Goal: Transaction & Acquisition: Purchase product/service

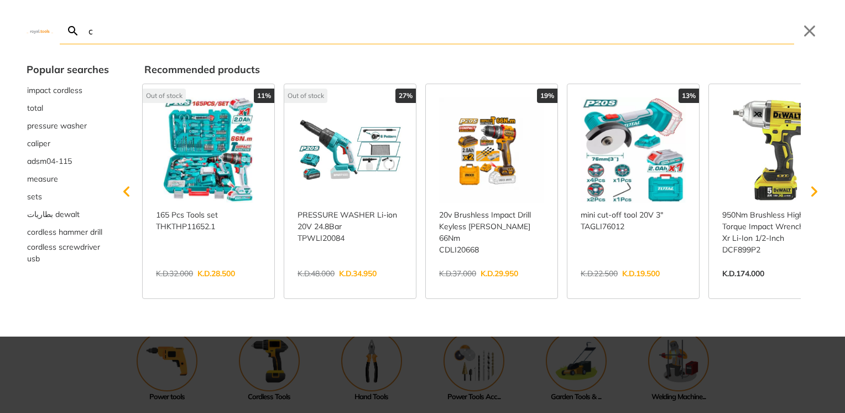
type input "c"
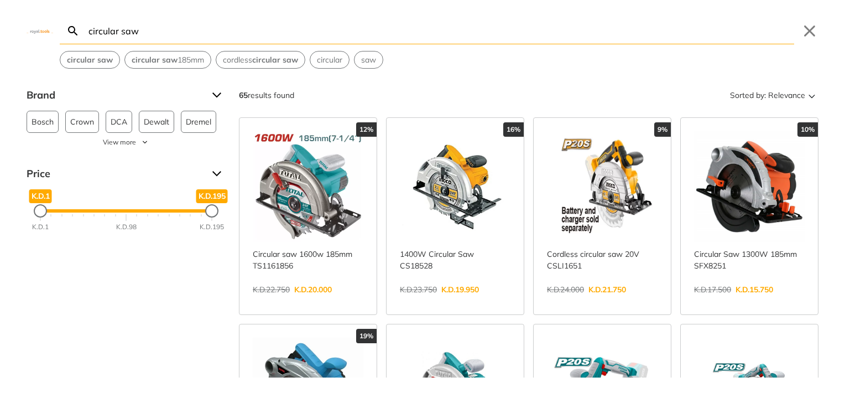
type input "circular saw"
click at [71, 29] on icon "Search" at bounding box center [72, 30] width 13 height 13
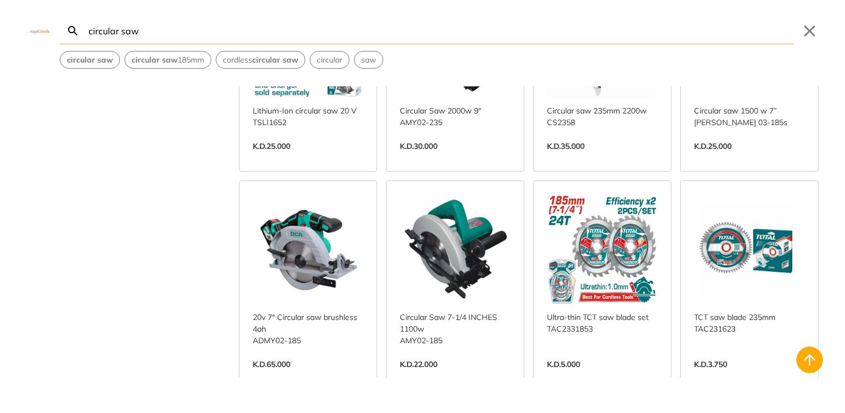
scroll to position [565, 0]
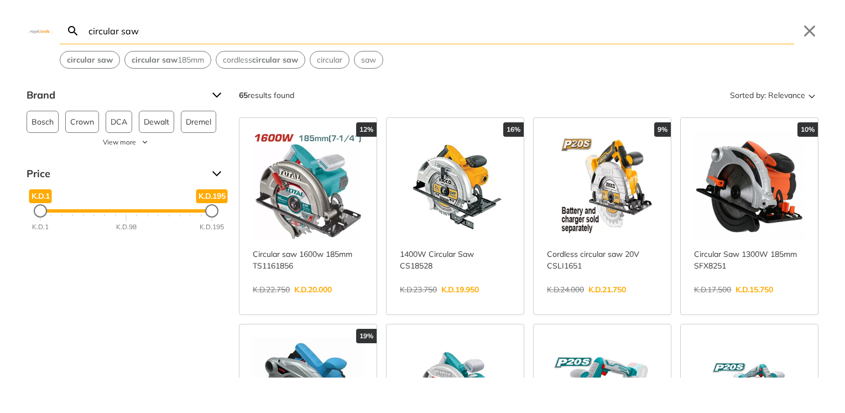
click at [448, 301] on link "View more →" at bounding box center [455, 301] width 111 height 0
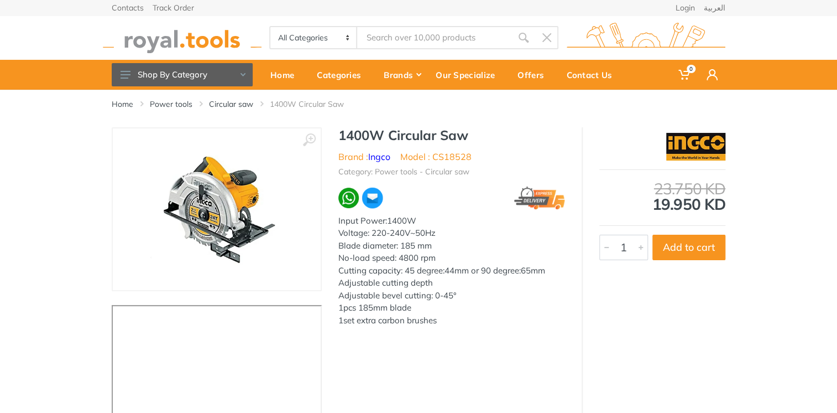
type input "circular saw"
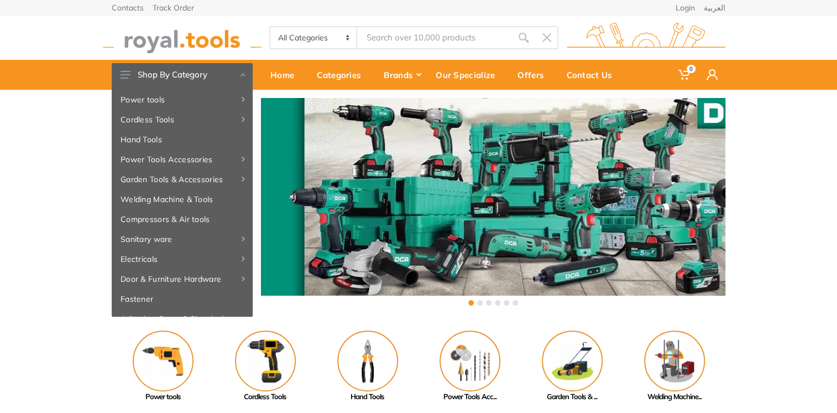
type input "circular saw"
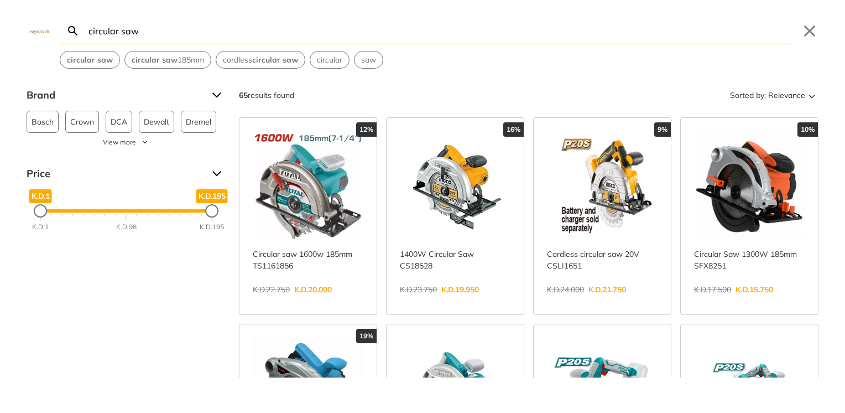
click at [616, 301] on link "View more →" at bounding box center [602, 301] width 111 height 0
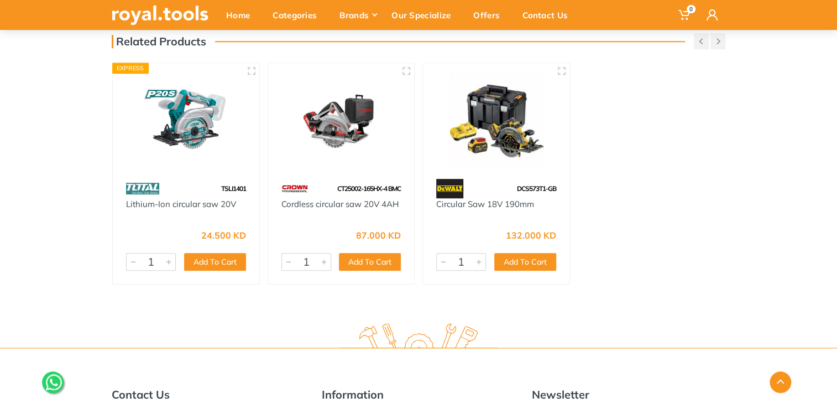
scroll to position [420, 0]
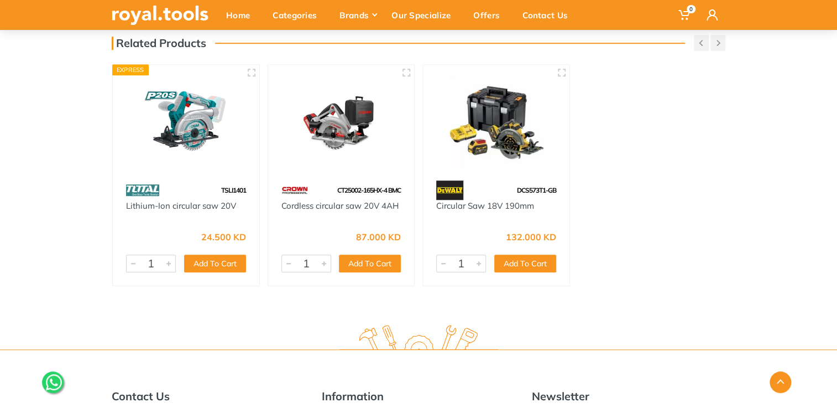
click at [218, 132] on img at bounding box center [186, 122] width 127 height 95
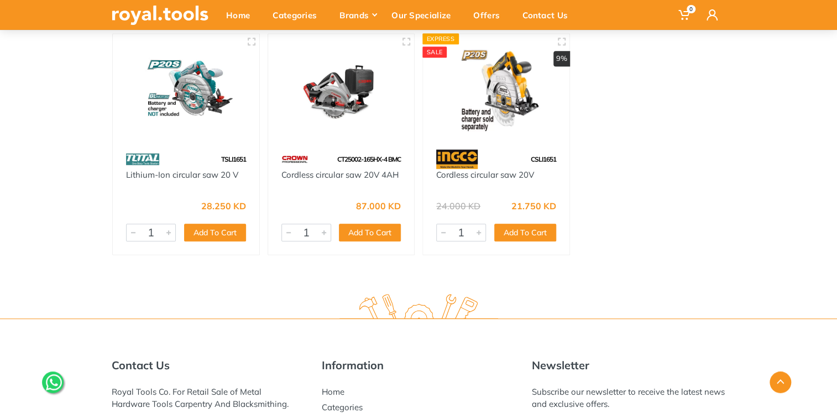
scroll to position [465, 0]
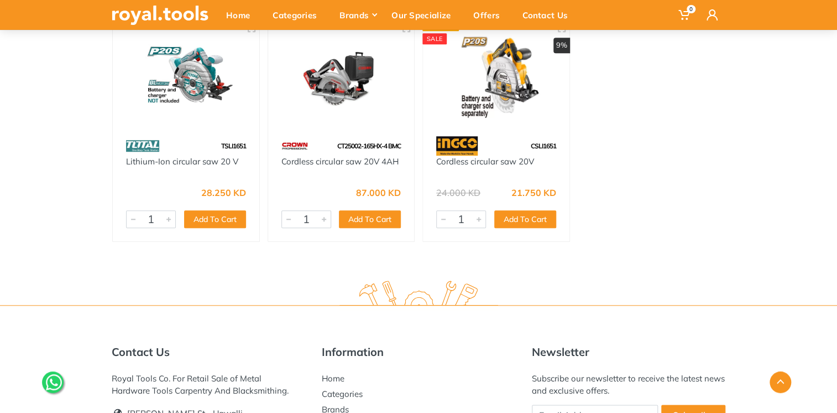
click at [520, 121] on img at bounding box center [496, 77] width 127 height 95
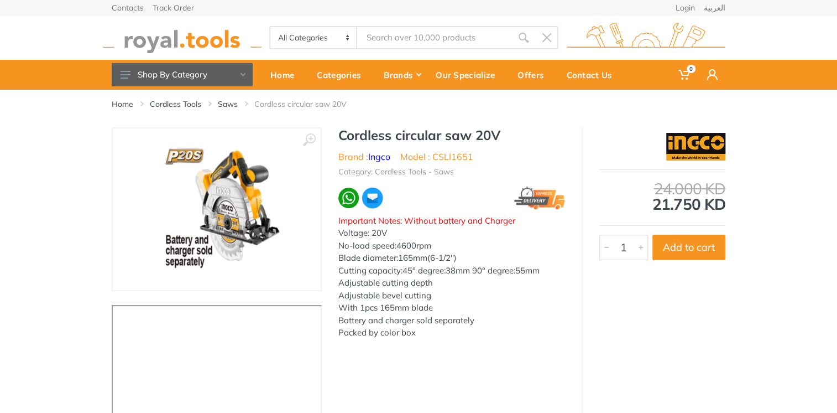
click at [414, 31] on input "Site search" at bounding box center [434, 37] width 155 height 23
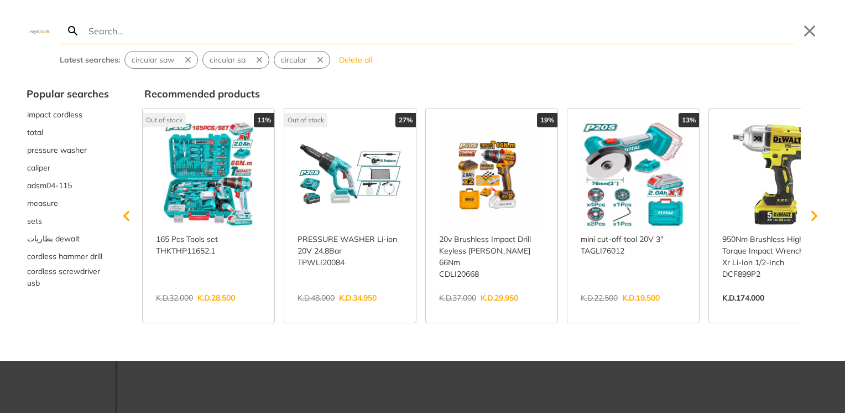
click at [476, 392] on div at bounding box center [422, 206] width 845 height 413
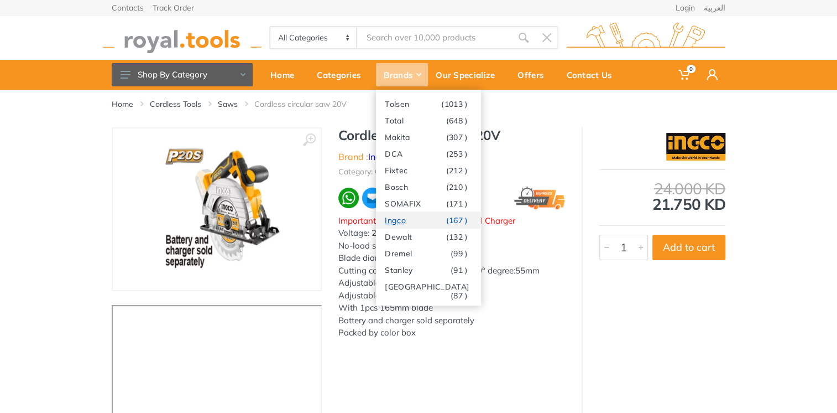
click at [402, 225] on link "Ingco (167 )" at bounding box center [428, 219] width 105 height 17
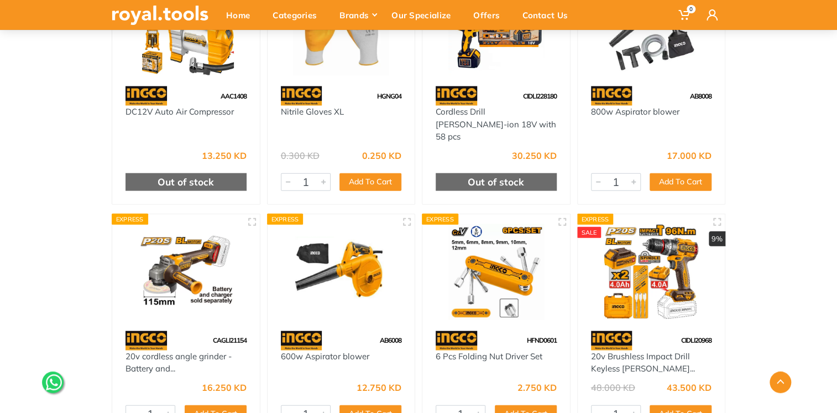
scroll to position [11636, 0]
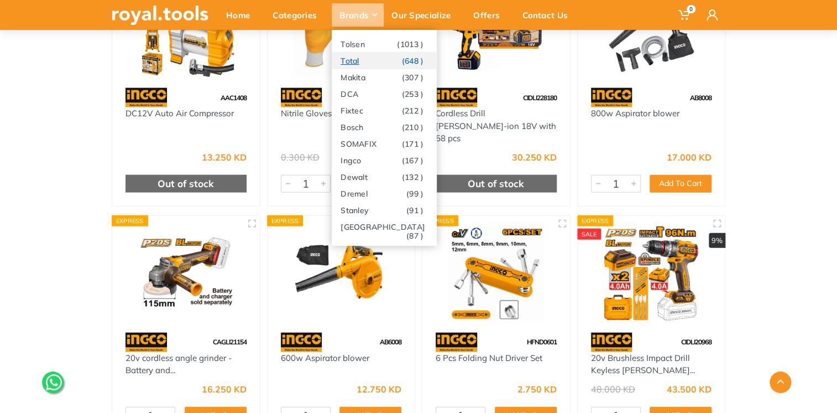
click at [360, 65] on link "Total (648 )" at bounding box center [384, 60] width 105 height 17
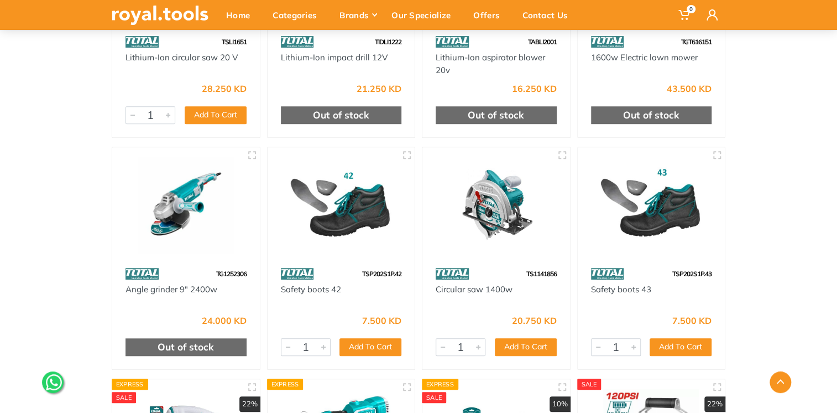
scroll to position [4513, 0]
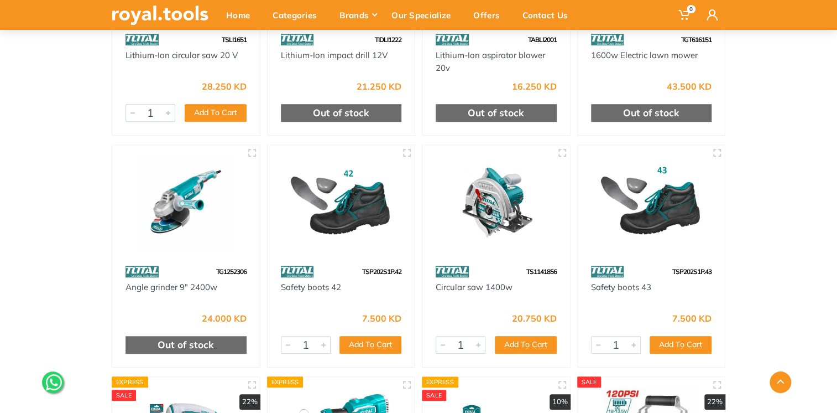
click at [545, 256] on div at bounding box center [497, 203] width 148 height 117
click at [506, 247] on img at bounding box center [496, 203] width 128 height 96
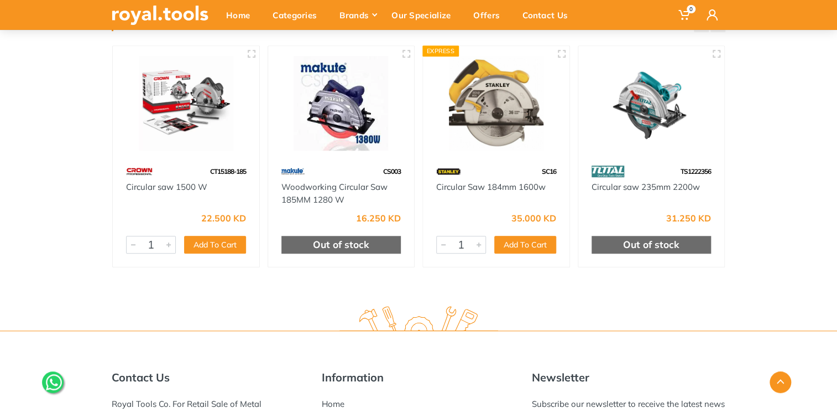
scroll to position [442, 0]
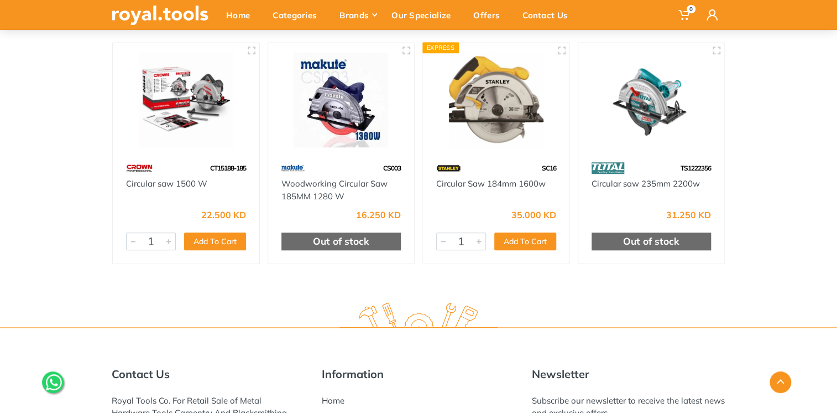
click at [357, 191] on div "Woodworking Circular Saw 185MM 1280 W" at bounding box center [342, 190] width 120 height 25
click at [350, 160] on div "CS003" at bounding box center [341, 167] width 147 height 19
click at [350, 140] on img at bounding box center [341, 100] width 127 height 95
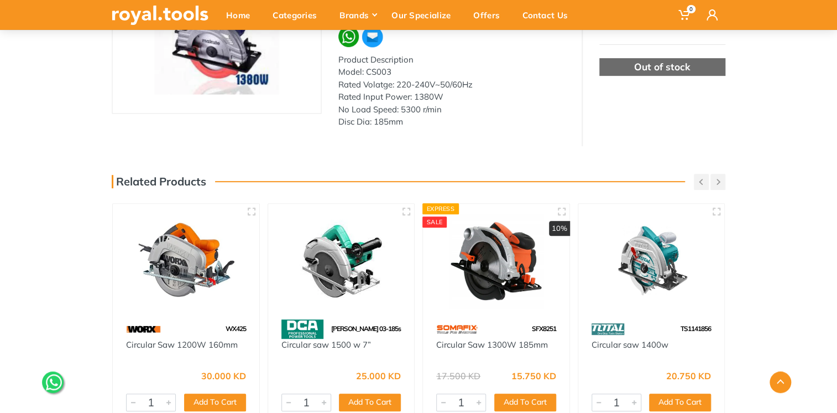
scroll to position [199, 0]
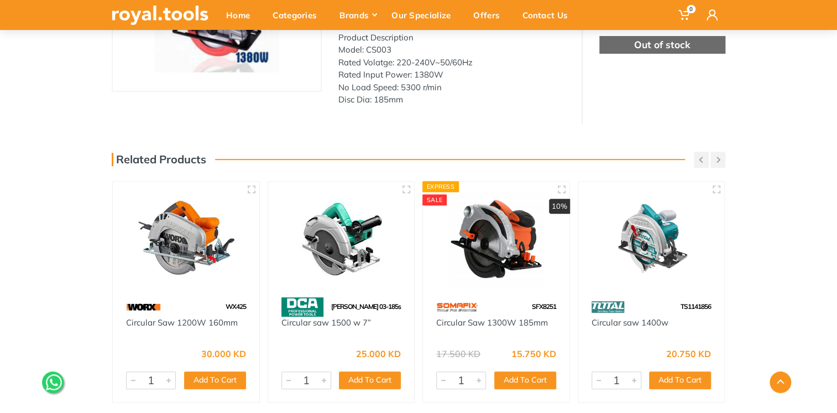
click at [664, 273] on img at bounding box center [651, 238] width 127 height 95
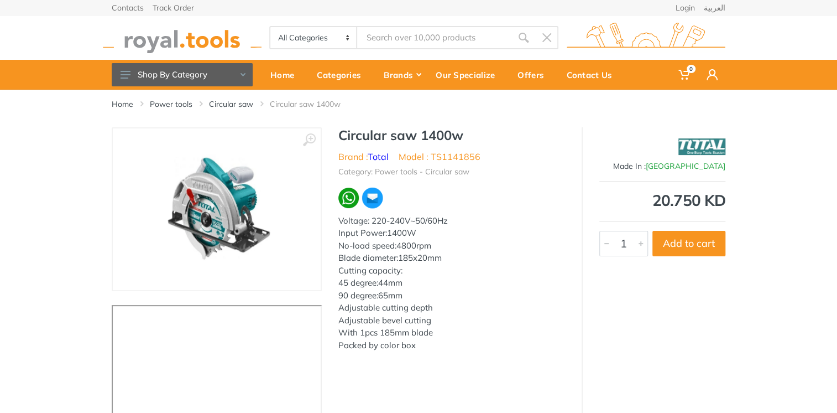
click at [793, 307] on div "‹ ›" at bounding box center [418, 277] width 837 height 300
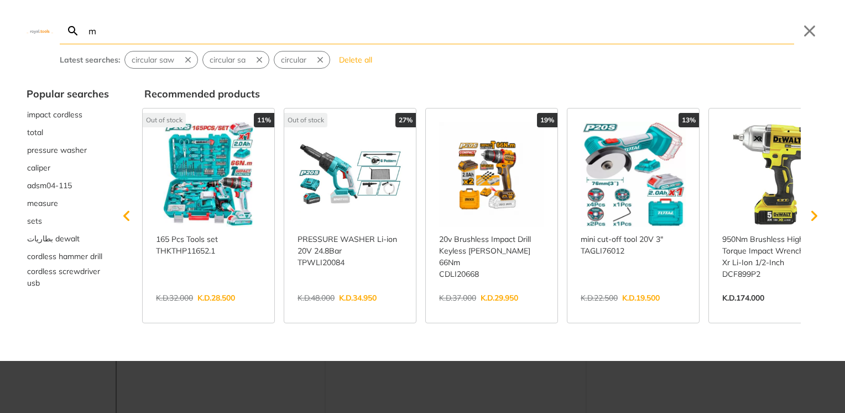
type input "m"
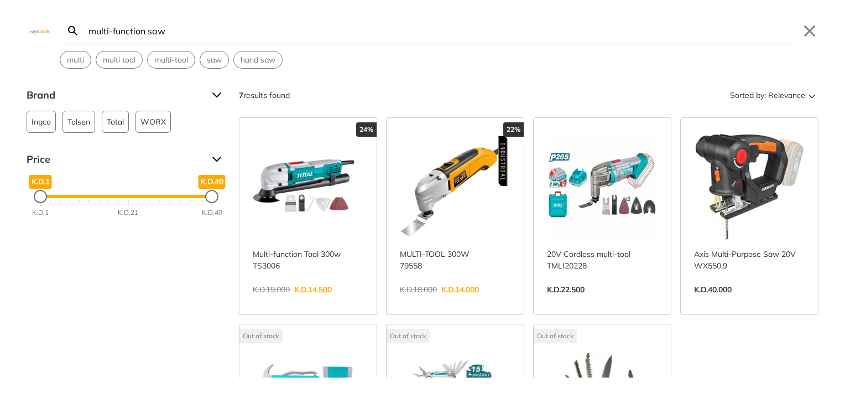
type input "multi-function saw"
click at [314, 301] on link "View more →" at bounding box center [308, 301] width 111 height 0
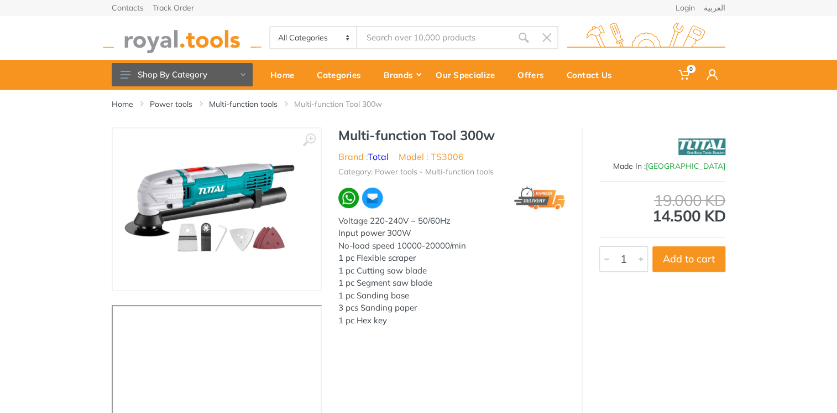
type input "multi-function saw"
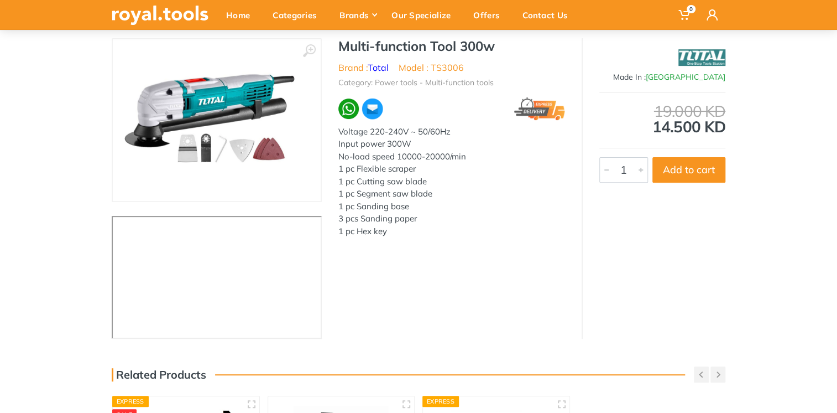
scroll to position [88, 0]
click at [251, 94] on img at bounding box center [217, 120] width 186 height 134
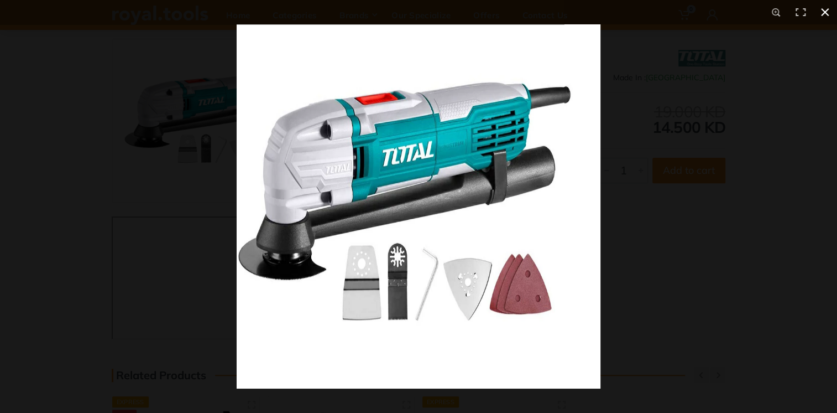
click at [827, 13] on button at bounding box center [825, 12] width 24 height 24
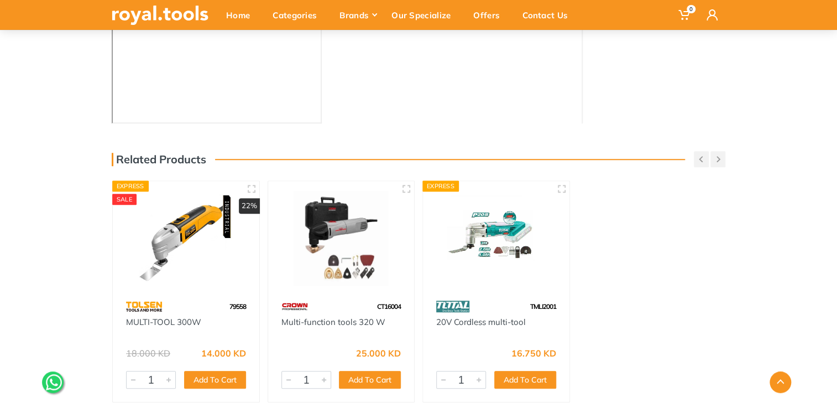
scroll to position [314, 0]
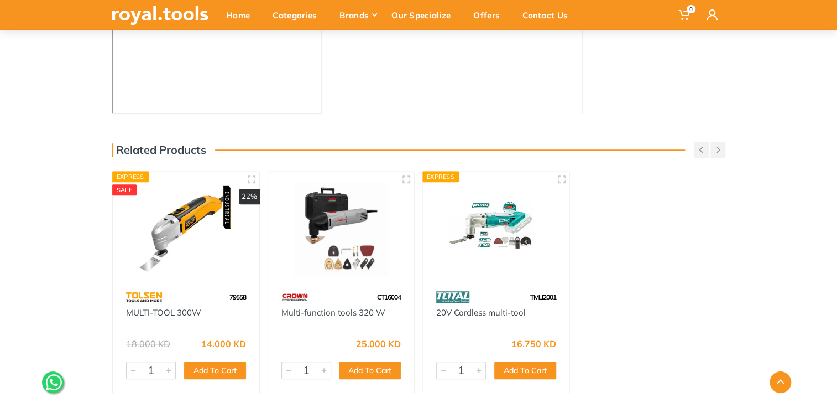
click at [531, 246] on img at bounding box center [496, 228] width 127 height 95
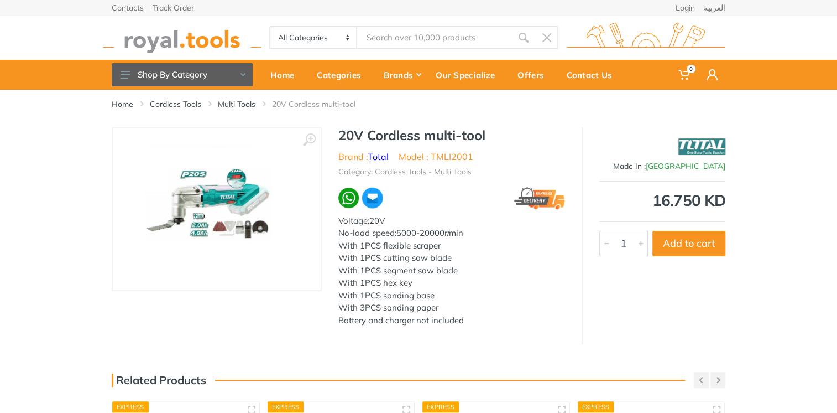
click at [233, 210] on img at bounding box center [216, 208] width 159 height 139
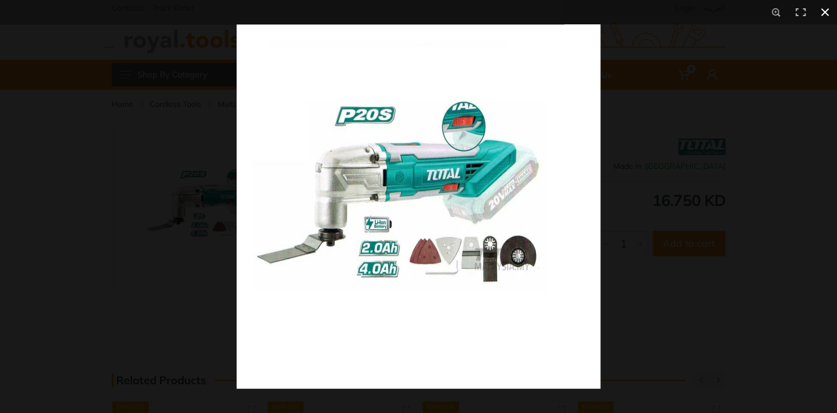
click at [824, 11] on button at bounding box center [825, 12] width 24 height 24
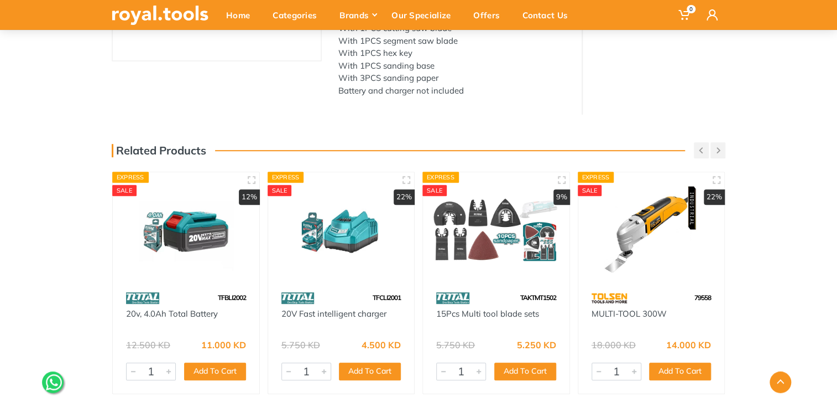
scroll to position [242, 0]
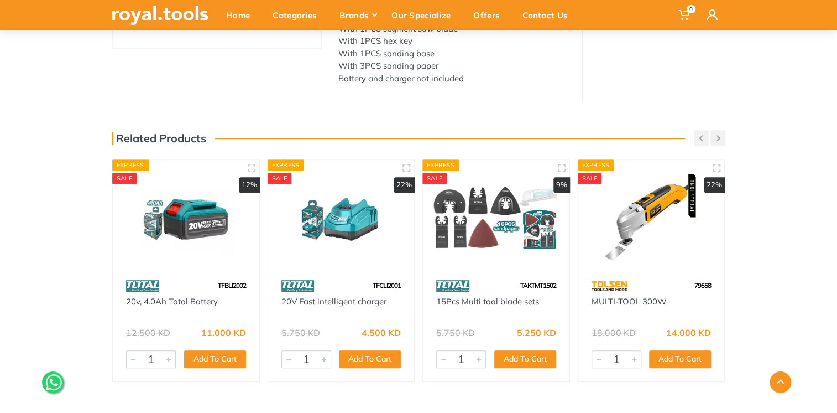
click at [539, 204] on img at bounding box center [496, 217] width 127 height 95
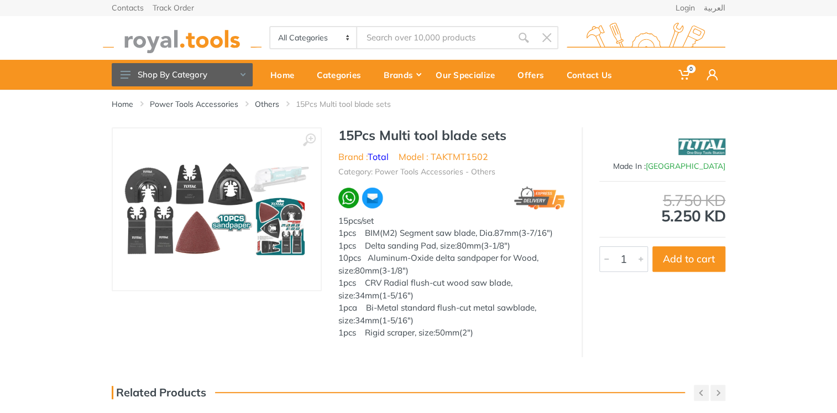
click at [184, 212] on img at bounding box center [217, 209] width 186 height 93
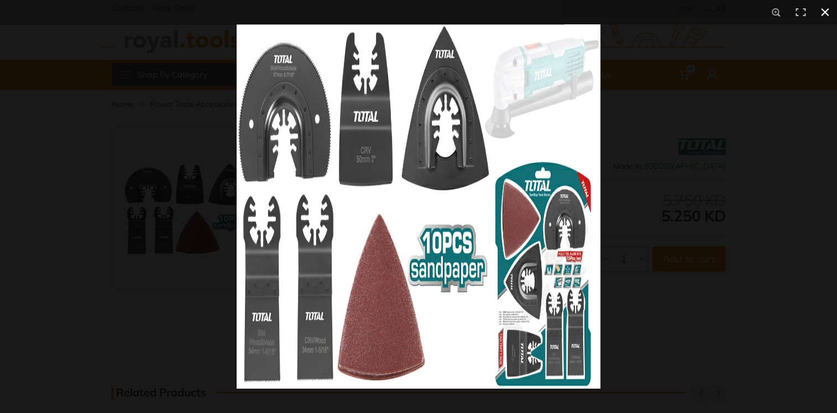
click at [825, 17] on button at bounding box center [825, 12] width 24 height 24
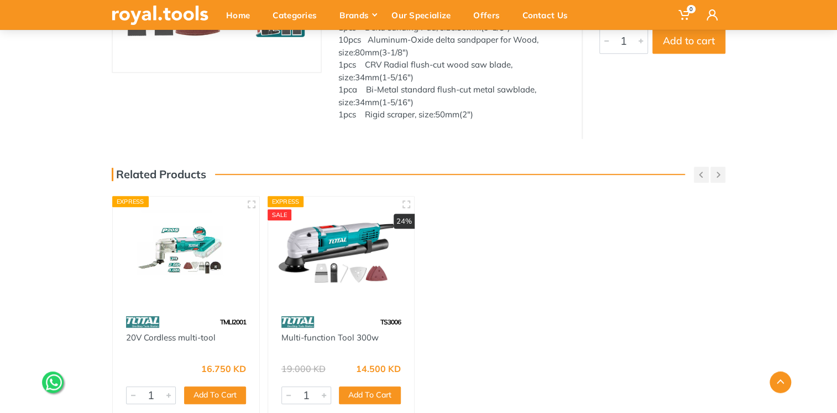
scroll to position [243, 0]
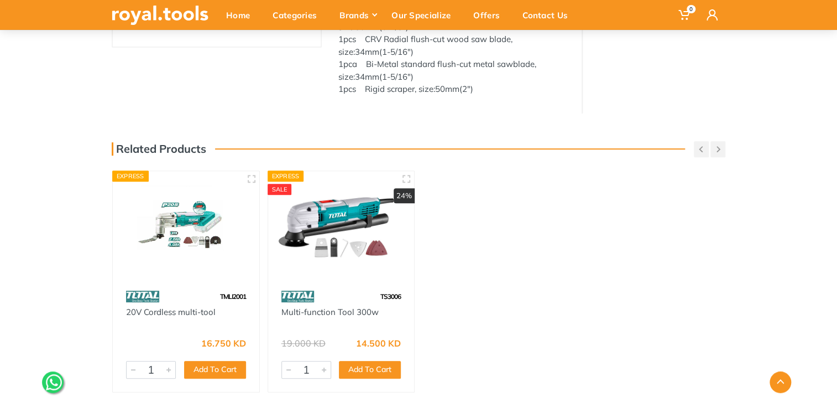
click at [197, 271] on img at bounding box center [186, 228] width 127 height 95
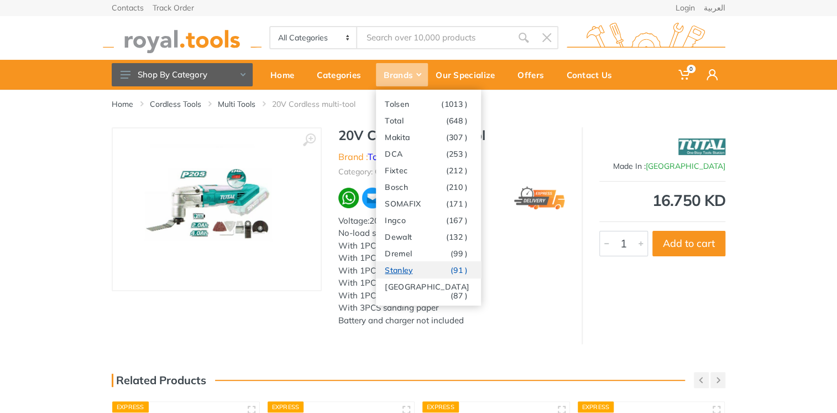
click at [404, 269] on link "[PERSON_NAME] (91 )" at bounding box center [428, 269] width 105 height 17
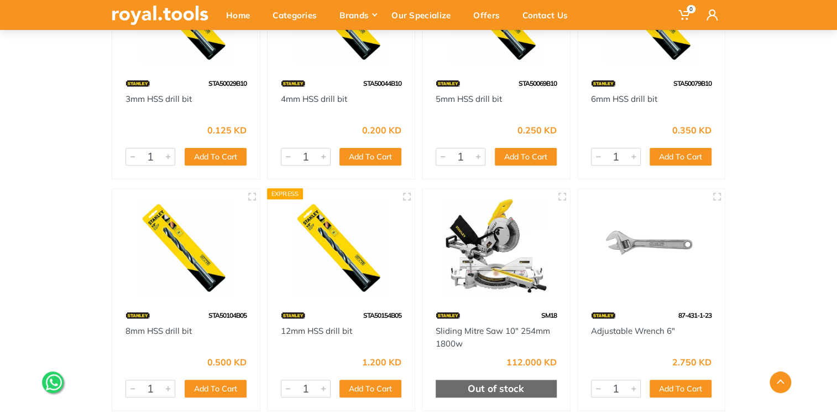
scroll to position [310, 0]
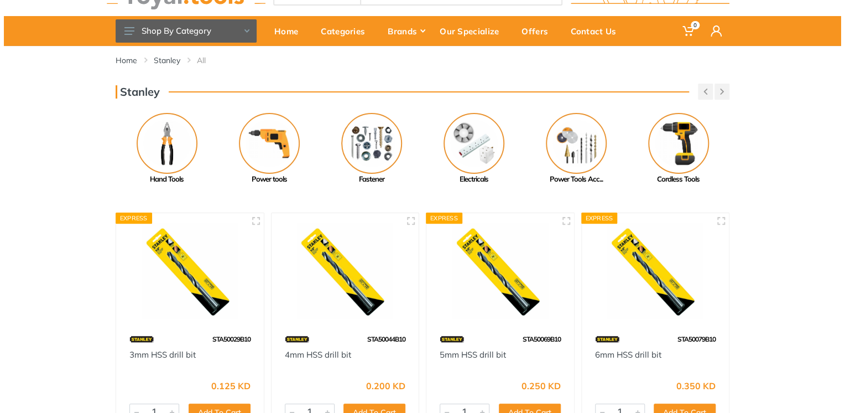
scroll to position [0, 0]
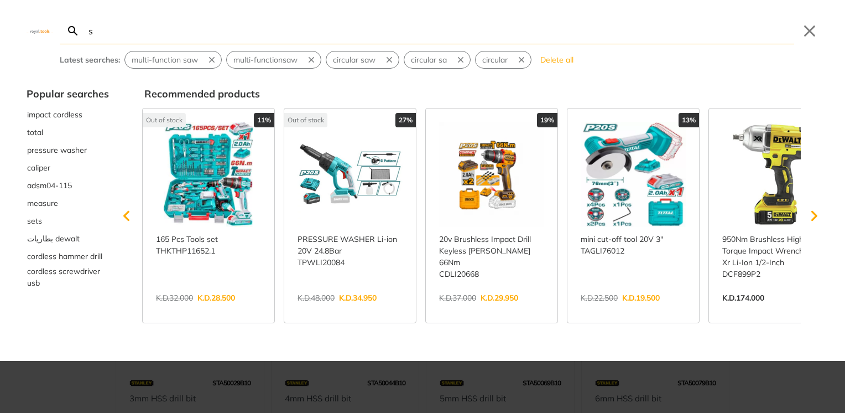
type input "s"
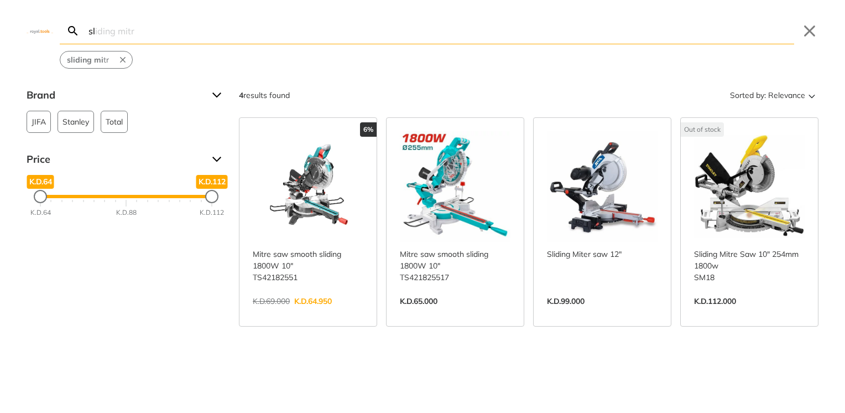
type input "s"
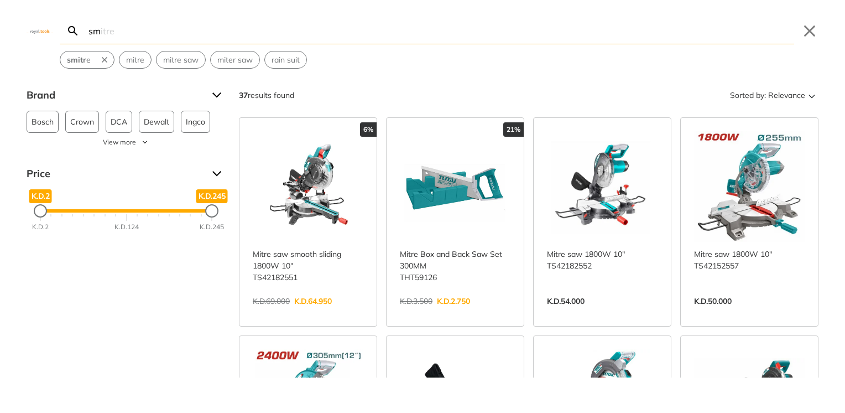
type input "s"
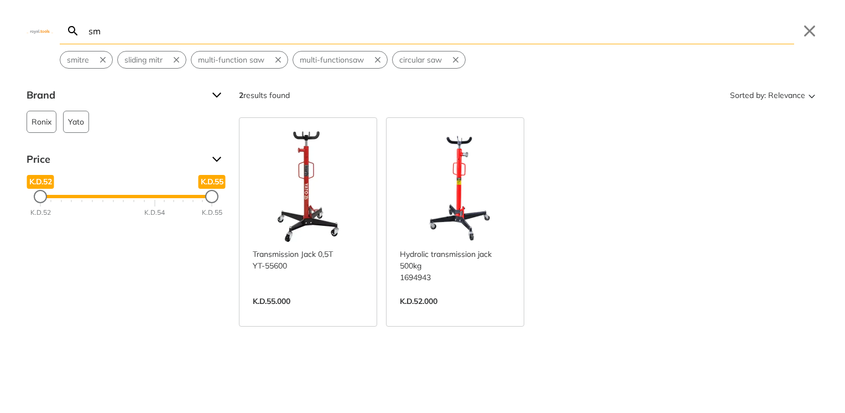
type input "s"
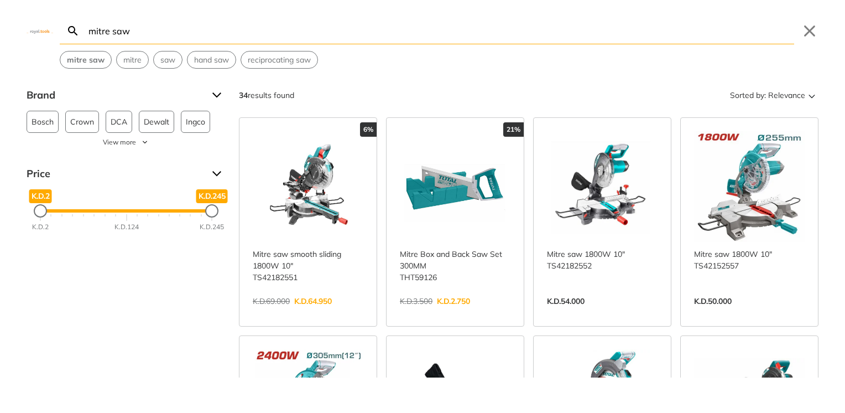
type input "mitre saw"
click at [75, 33] on icon "Search" at bounding box center [72, 29] width 9 height 9
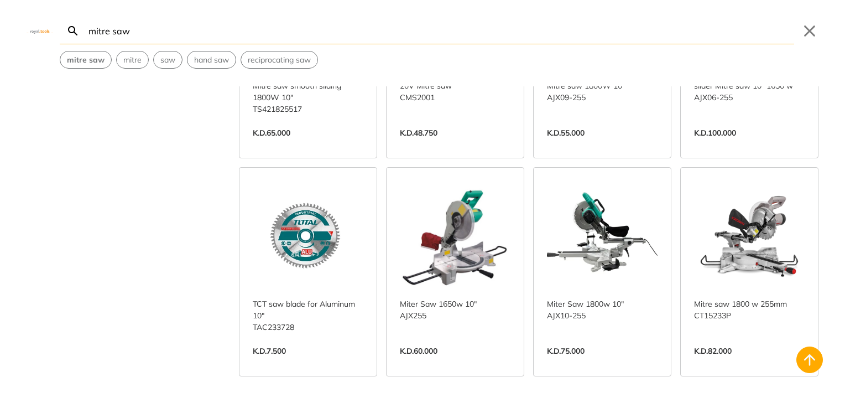
scroll to position [606, 0]
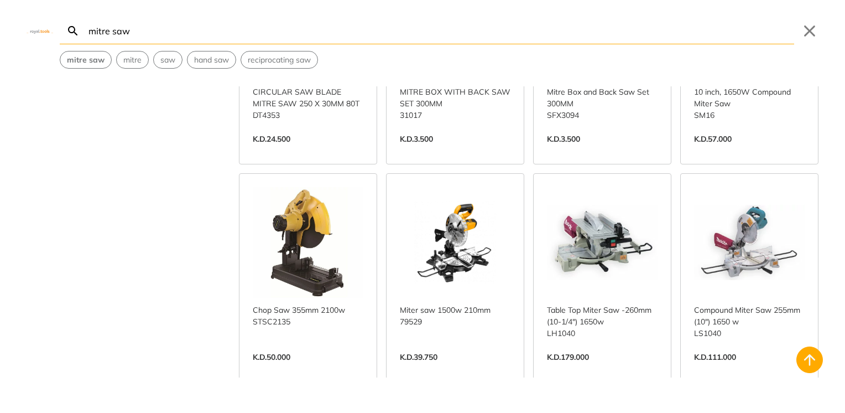
scroll to position [1254, 0]
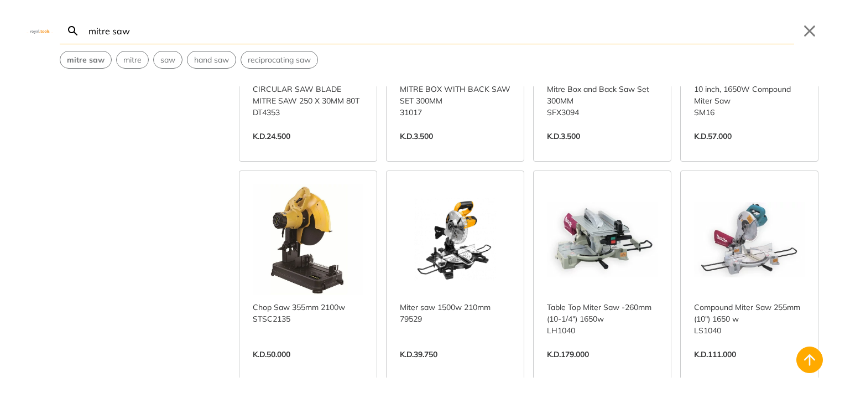
click at [473, 366] on link "View more →" at bounding box center [455, 366] width 111 height 0
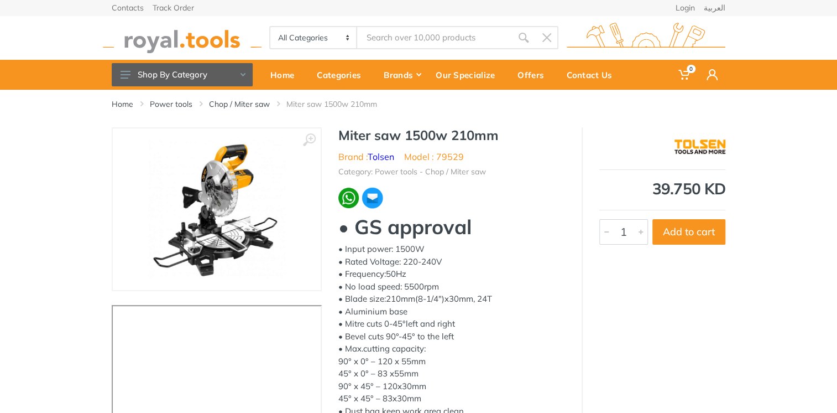
type input "mitre saw"
